Goal: Check status: Check status

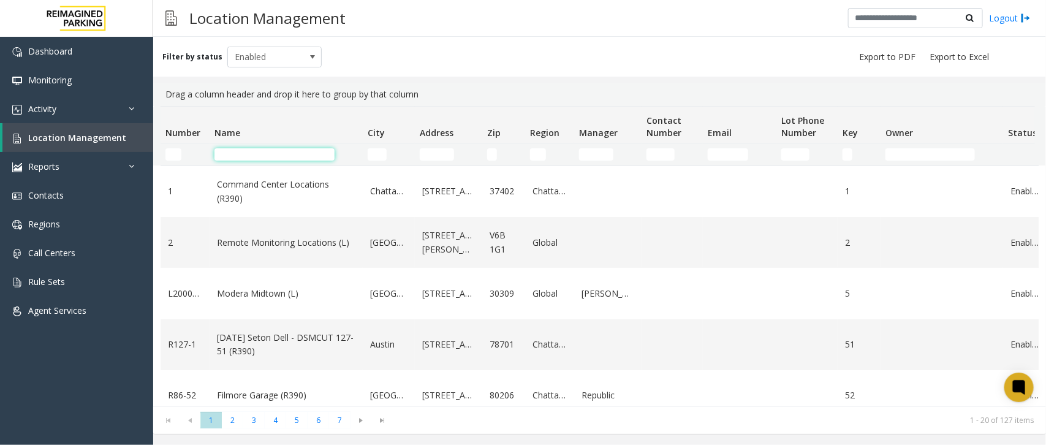
click at [271, 151] on input "Name Filter" at bounding box center [274, 154] width 120 height 12
click at [294, 154] on input "Name Filter" at bounding box center [274, 154] width 120 height 12
click at [299, 158] on input "Name Filter" at bounding box center [274, 154] width 120 height 12
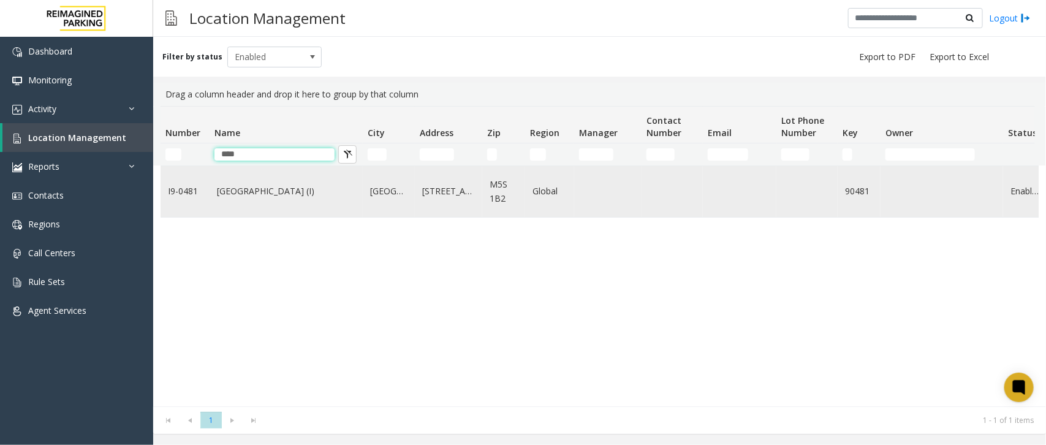
type input "****"
click at [298, 190] on link "Women's College Hospital (I)" at bounding box center [286, 190] width 138 height 13
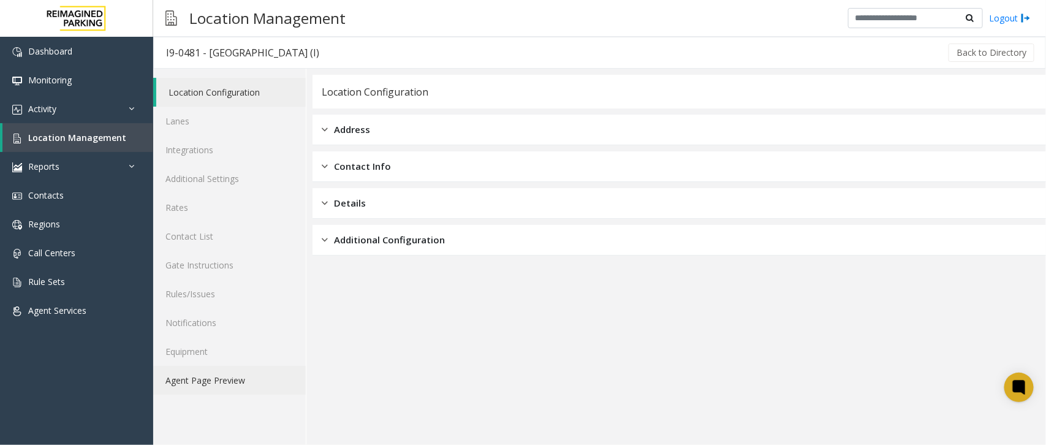
click at [173, 376] on link "Agent Page Preview" at bounding box center [229, 380] width 153 height 29
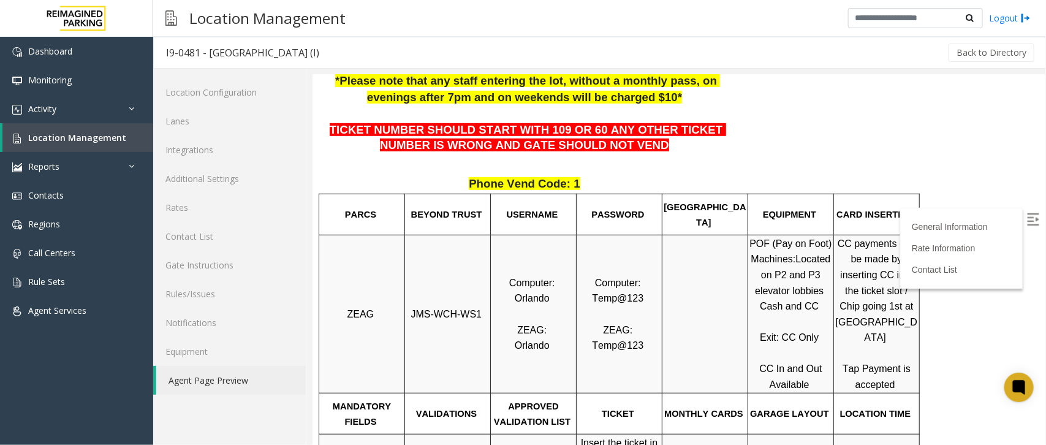
scroll to position [306, 0]
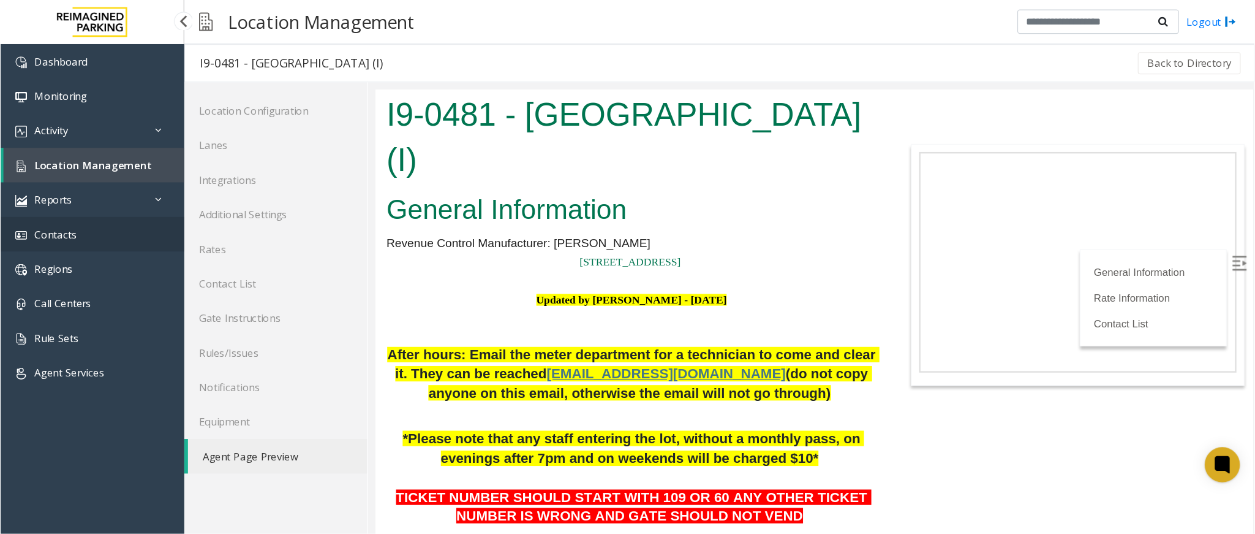
scroll to position [306, 0]
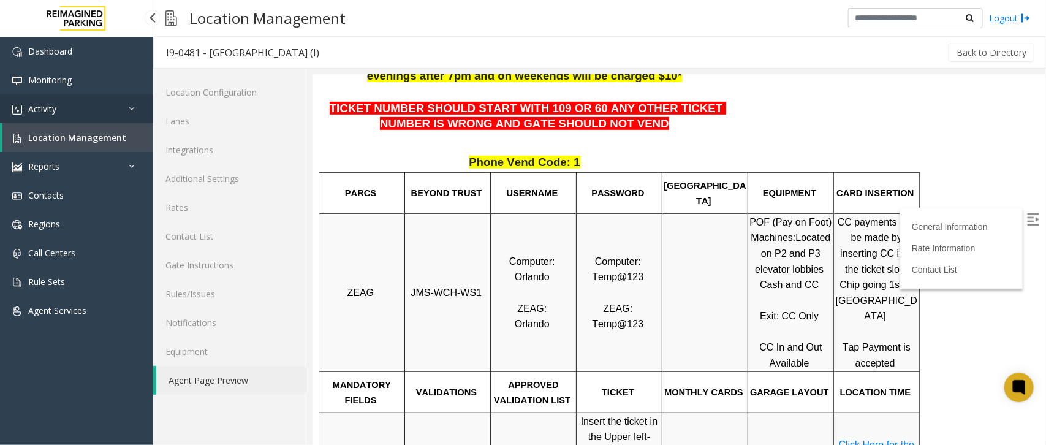
click at [100, 104] on link "Activity" at bounding box center [76, 108] width 153 height 29
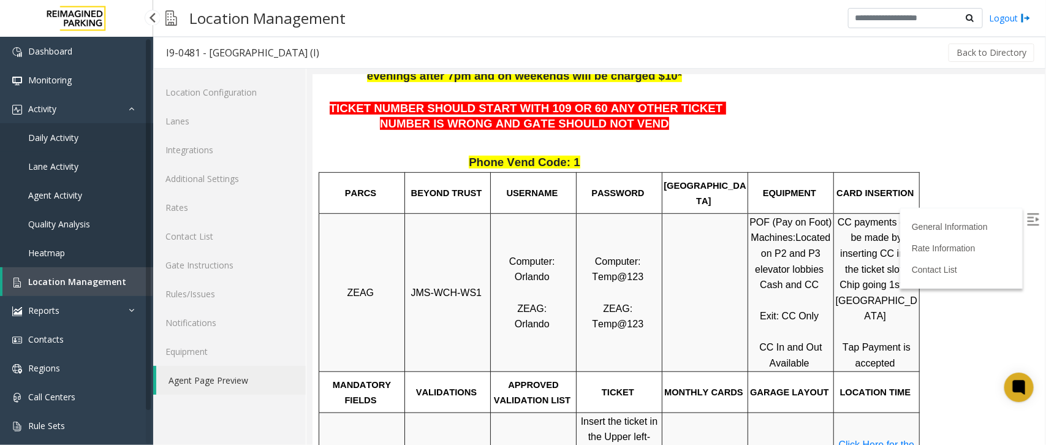
click at [99, 144] on link "Daily Activity" at bounding box center [76, 137] width 153 height 29
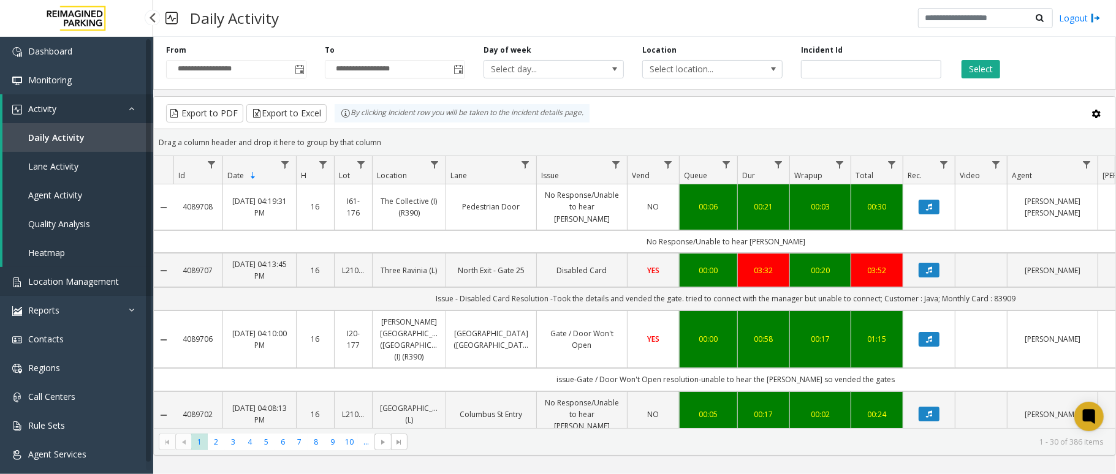
click at [81, 284] on span "Location Management" at bounding box center [73, 282] width 91 height 12
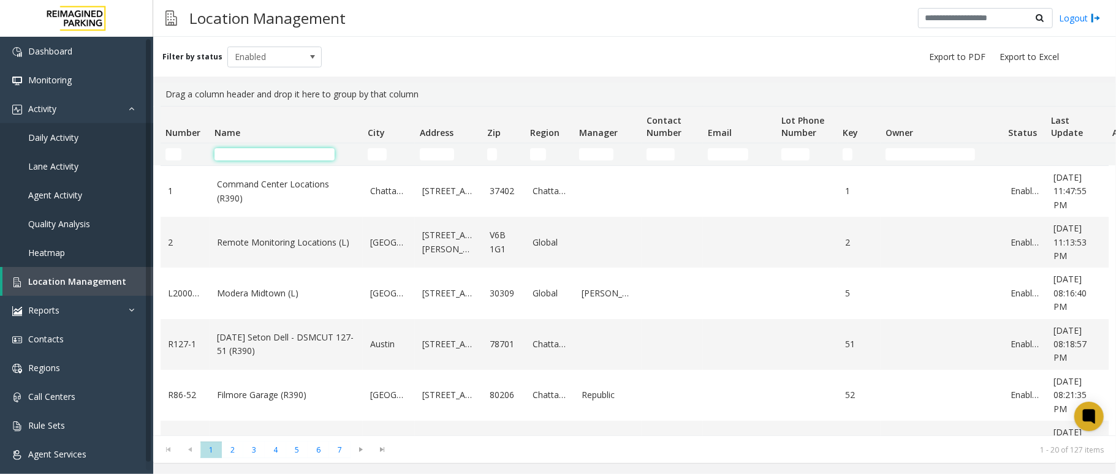
click at [290, 157] on input "Name Filter" at bounding box center [274, 154] width 120 height 12
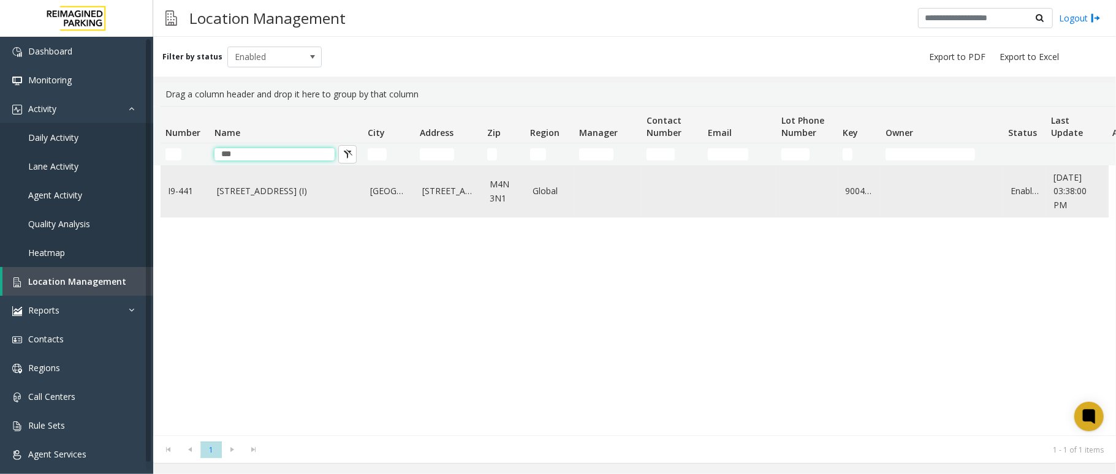
type input "***"
click at [268, 194] on link "3080 Yonge Street (I)" at bounding box center [286, 190] width 138 height 13
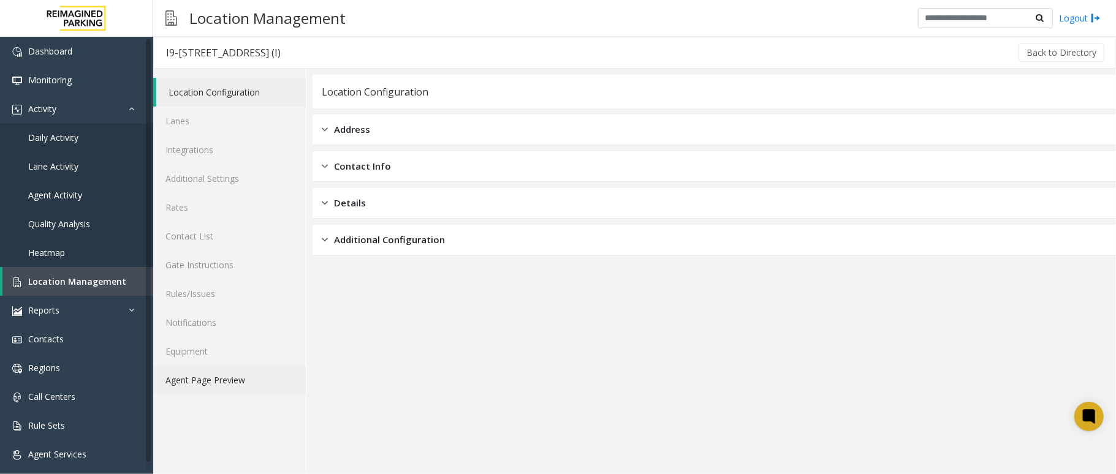
click at [221, 387] on link "Agent Page Preview" at bounding box center [229, 380] width 153 height 29
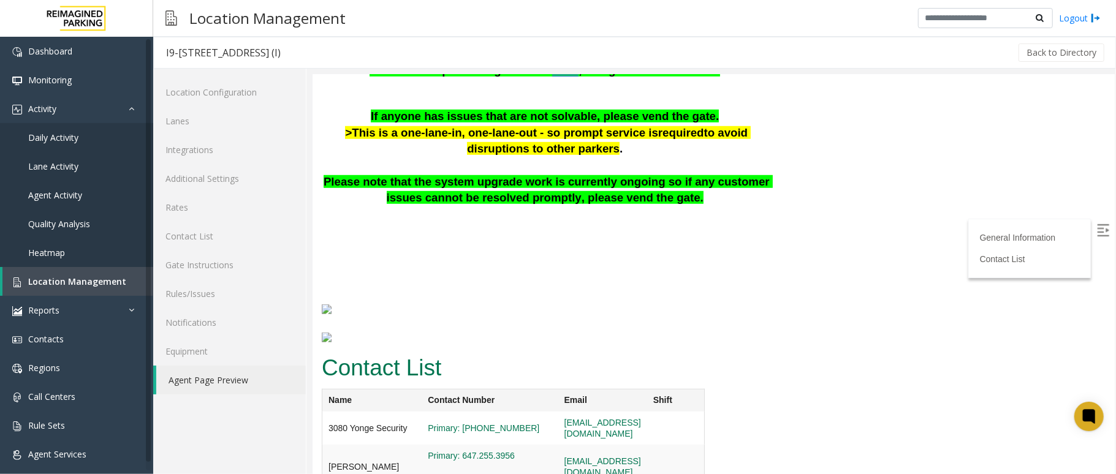
scroll to position [691, 0]
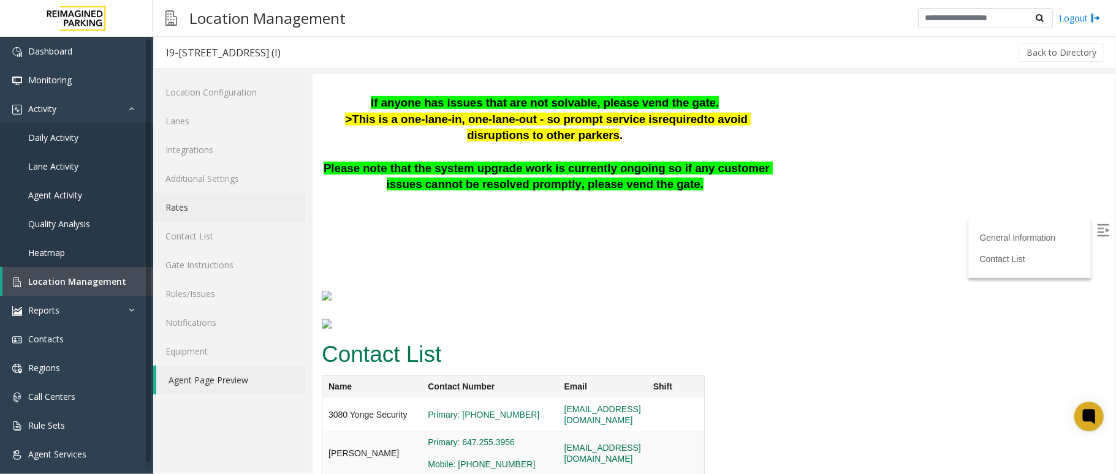
click at [192, 205] on link "Rates" at bounding box center [229, 207] width 153 height 29
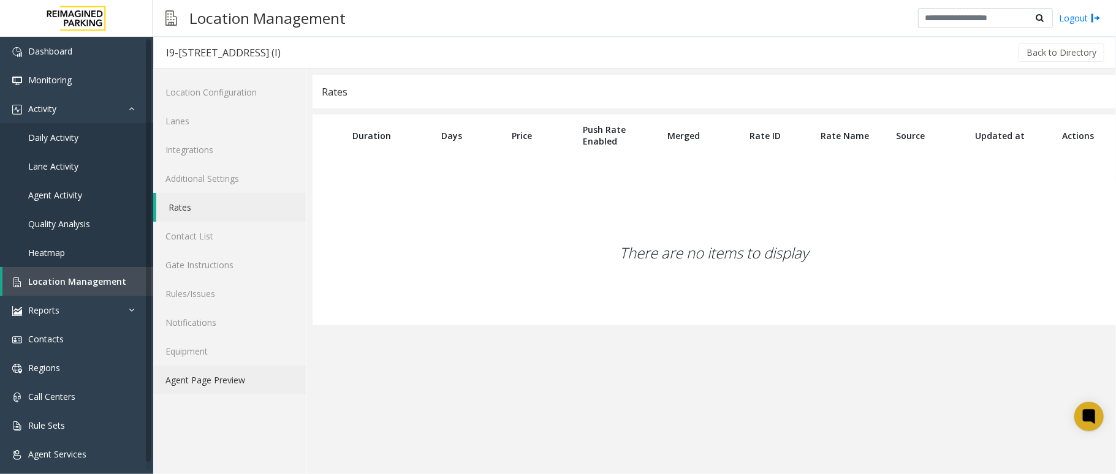
click at [201, 380] on link "Agent Page Preview" at bounding box center [229, 380] width 153 height 29
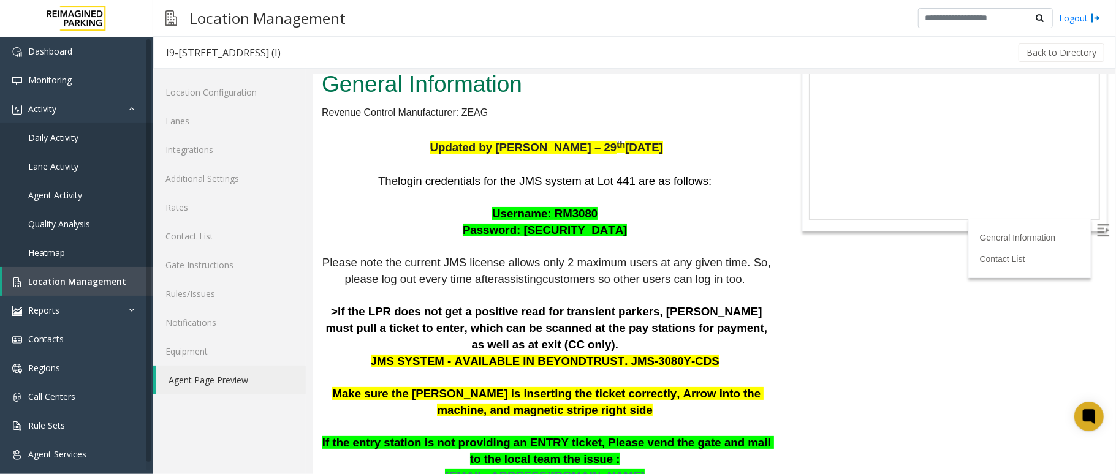
scroll to position [81, 0]
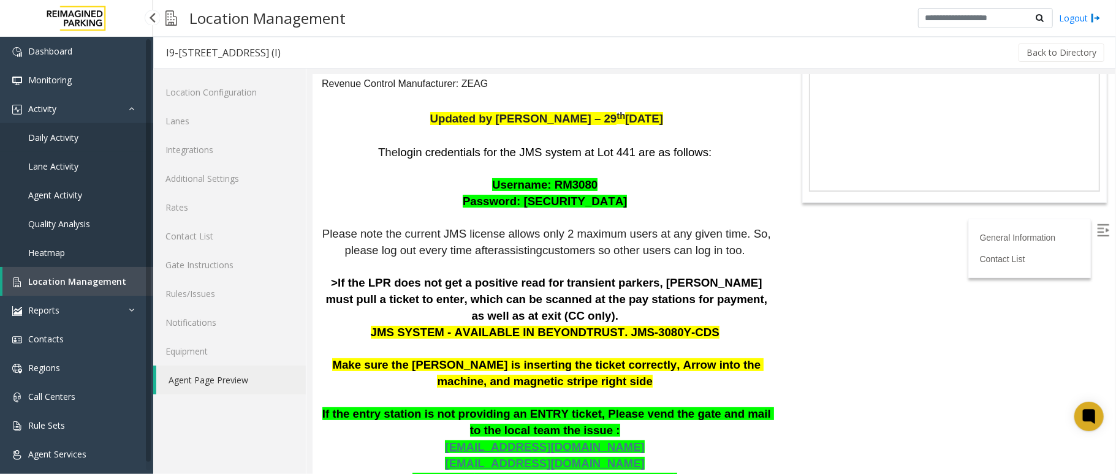
click at [88, 136] on link "Daily Activity" at bounding box center [76, 137] width 153 height 29
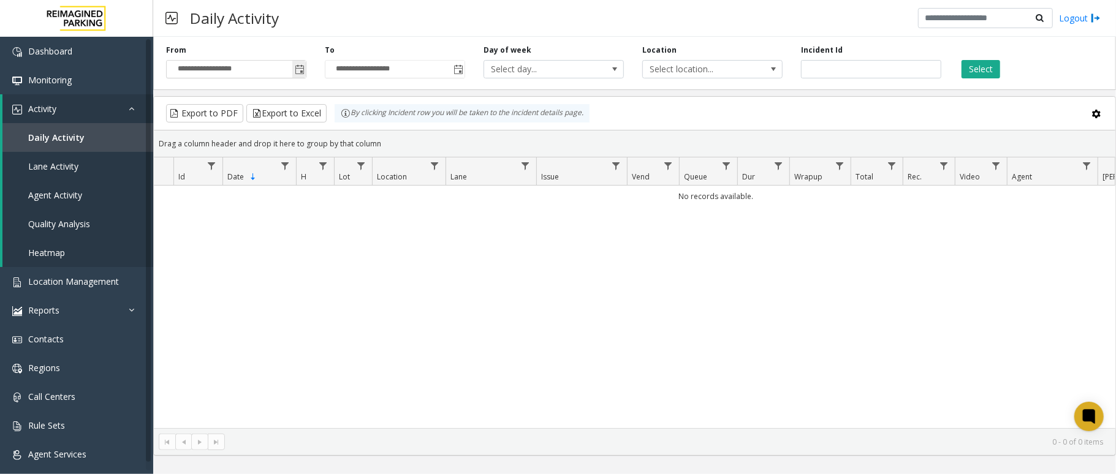
click at [297, 77] on span "Toggle popup" at bounding box center [298, 69] width 13 height 20
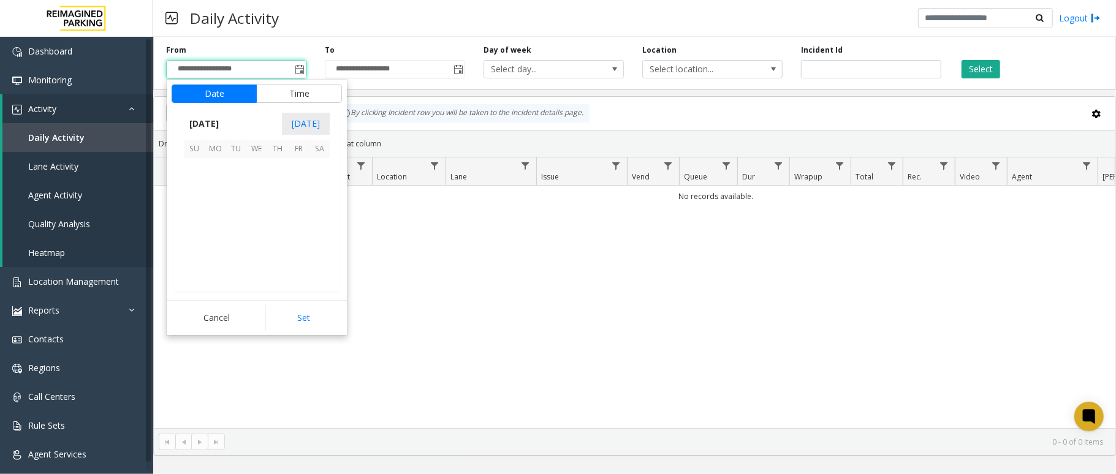
scroll to position [220050, 0]
click at [211, 124] on span "October 2025" at bounding box center [204, 124] width 40 height 18
click at [208, 210] on span "Sep" at bounding box center [198, 208] width 29 height 29
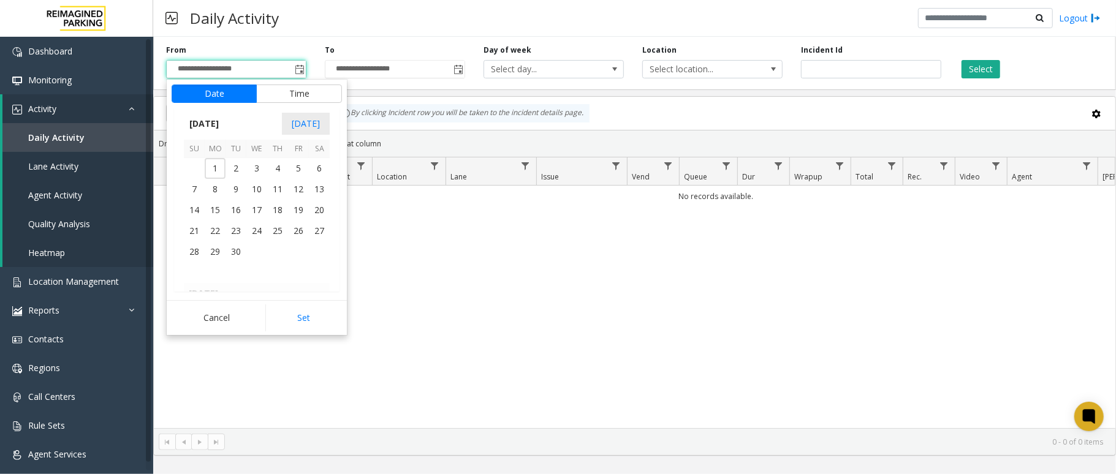
drag, startPoint x: 238, startPoint y: 229, endPoint x: 305, endPoint y: 287, distance: 89.5
click at [249, 243] on tbody "September 2025 1 2 3 4 5 6 7 8 9 10 11 12 13 14 15 16 17 18 19 20 21 22 23 24 2…" at bounding box center [257, 210] width 146 height 146
click at [309, 312] on button "Set" at bounding box center [303, 318] width 77 height 27
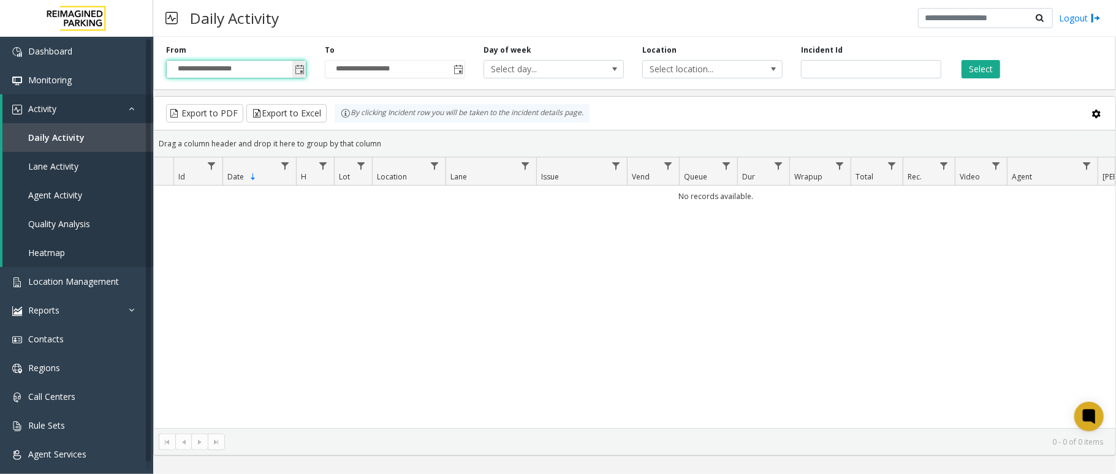
click at [303, 64] on span "Toggle popup" at bounding box center [298, 69] width 13 height 20
click at [300, 72] on span "Toggle popup" at bounding box center [300, 70] width 10 height 10
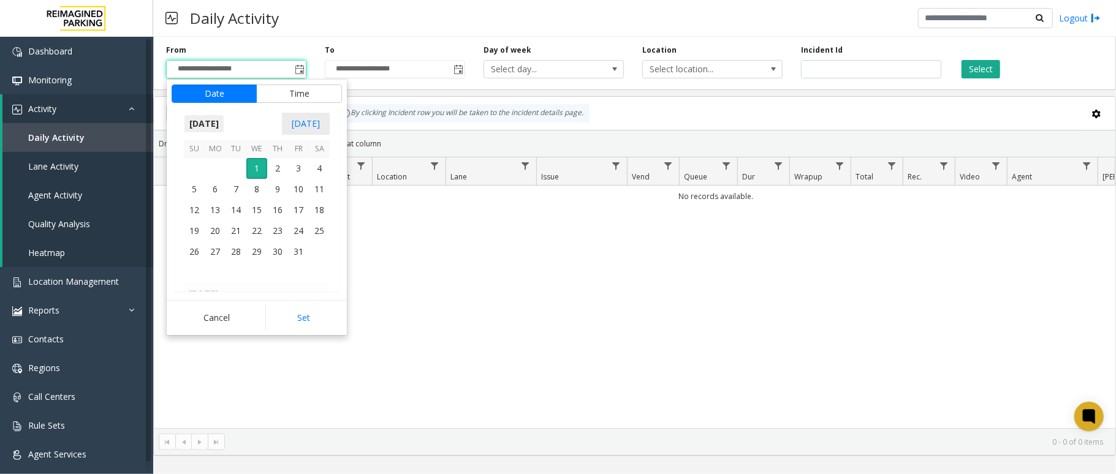
click at [202, 129] on span "October 2025" at bounding box center [204, 124] width 40 height 18
click at [192, 209] on span "Sep" at bounding box center [198, 208] width 29 height 29
click at [280, 196] on span "11" at bounding box center [277, 189] width 21 height 21
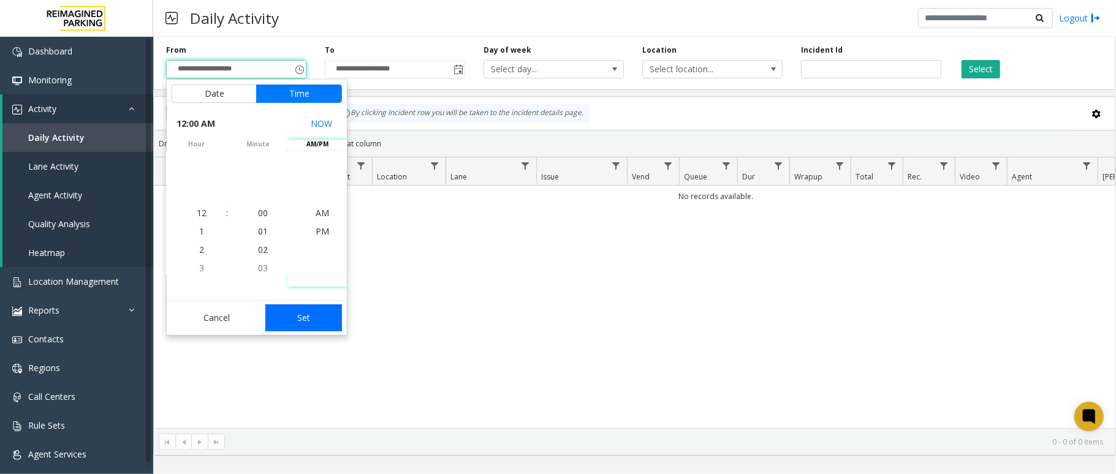
click at [319, 326] on button "Set" at bounding box center [303, 318] width 77 height 27
type input "**********"
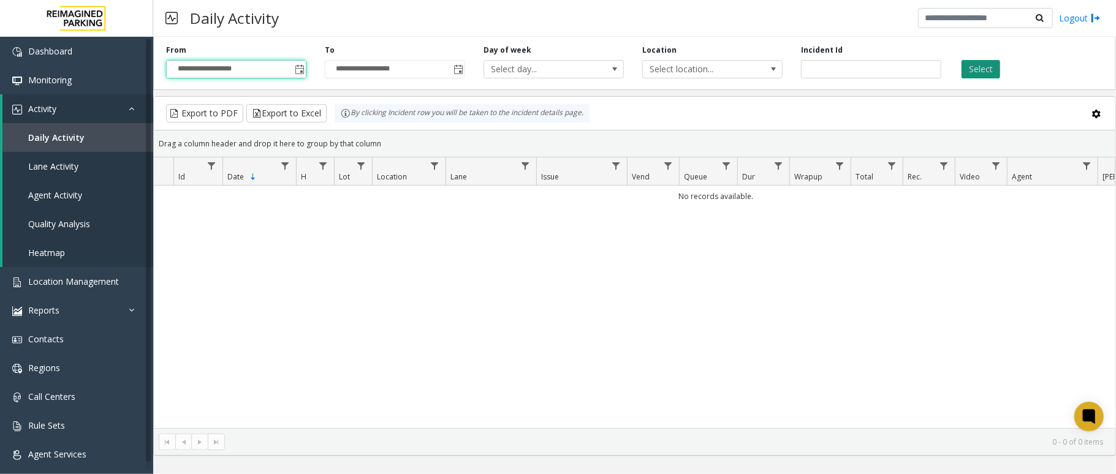
click at [964, 69] on button "Select" at bounding box center [980, 69] width 39 height 18
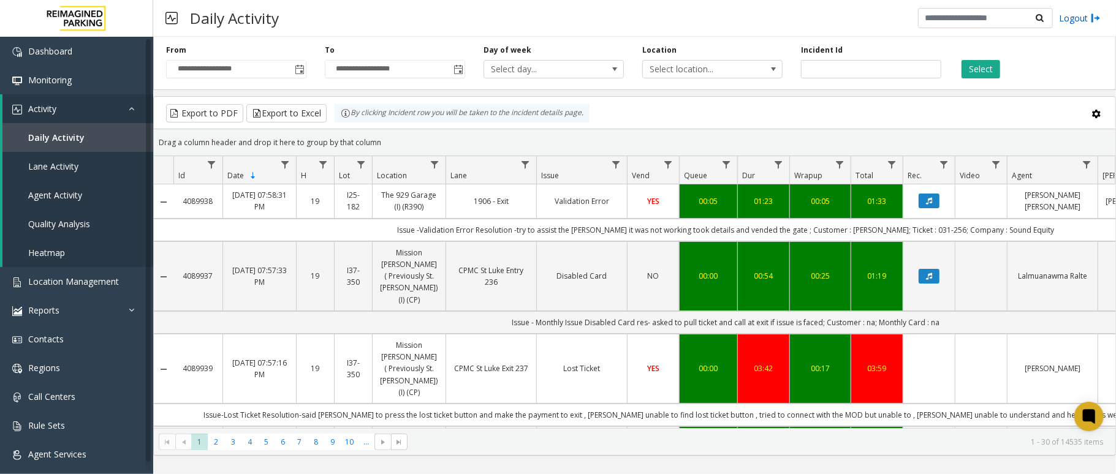
click at [1099, 17] on img at bounding box center [1096, 18] width 10 height 13
